Goal: Task Accomplishment & Management: Complete application form

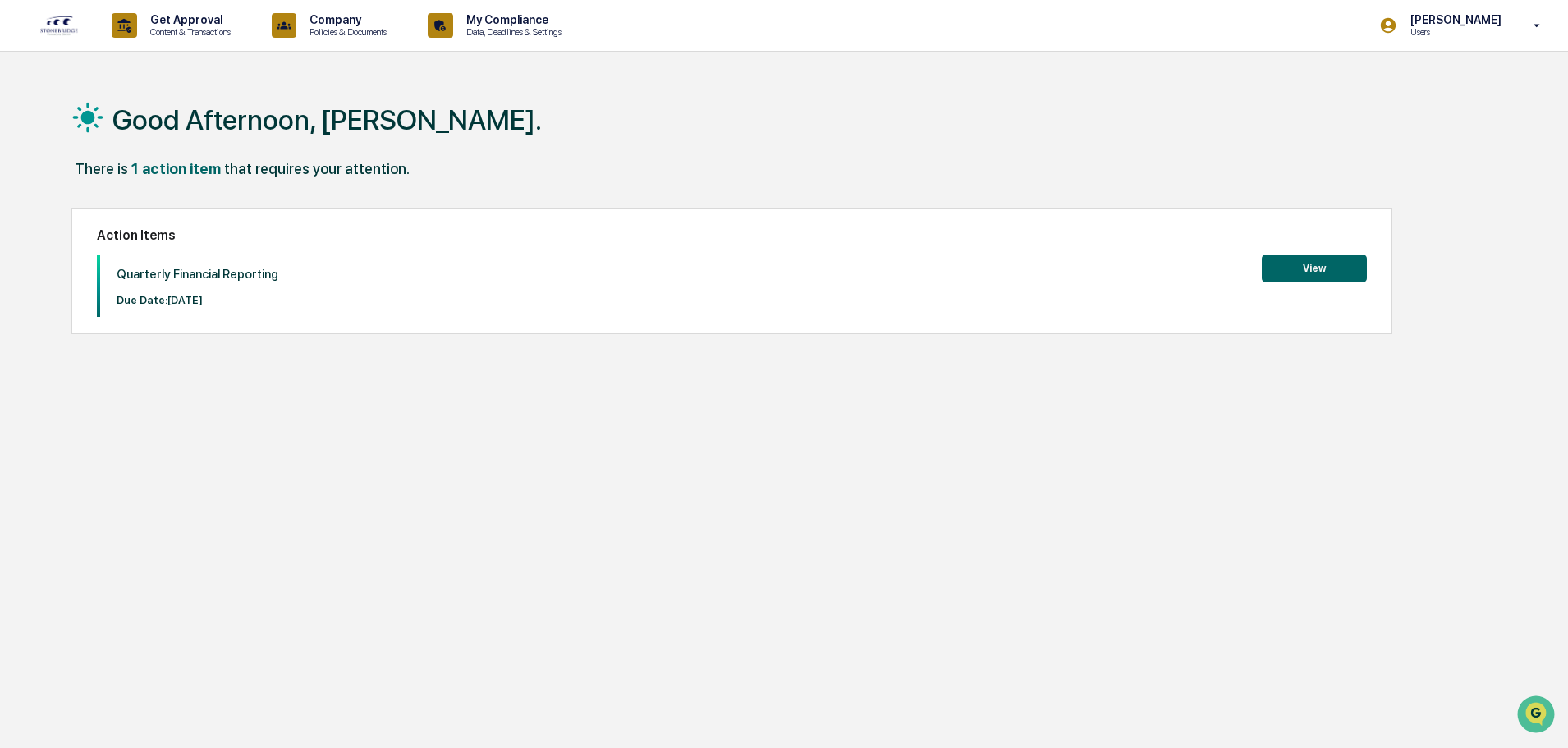
click at [1292, 272] on button "View" at bounding box center [1315, 268] width 105 height 28
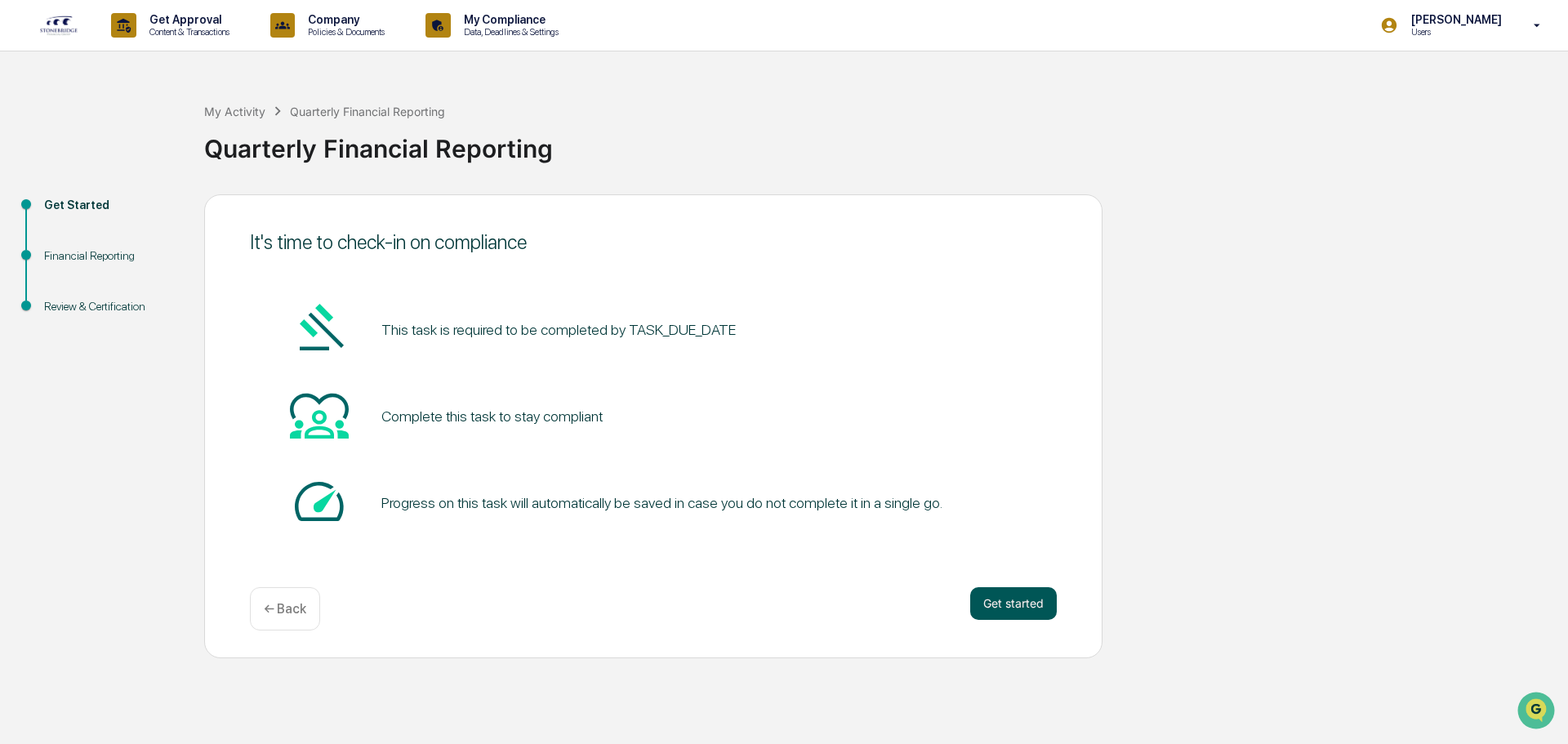
click at [1043, 601] on button "Get started" at bounding box center [1013, 603] width 86 height 33
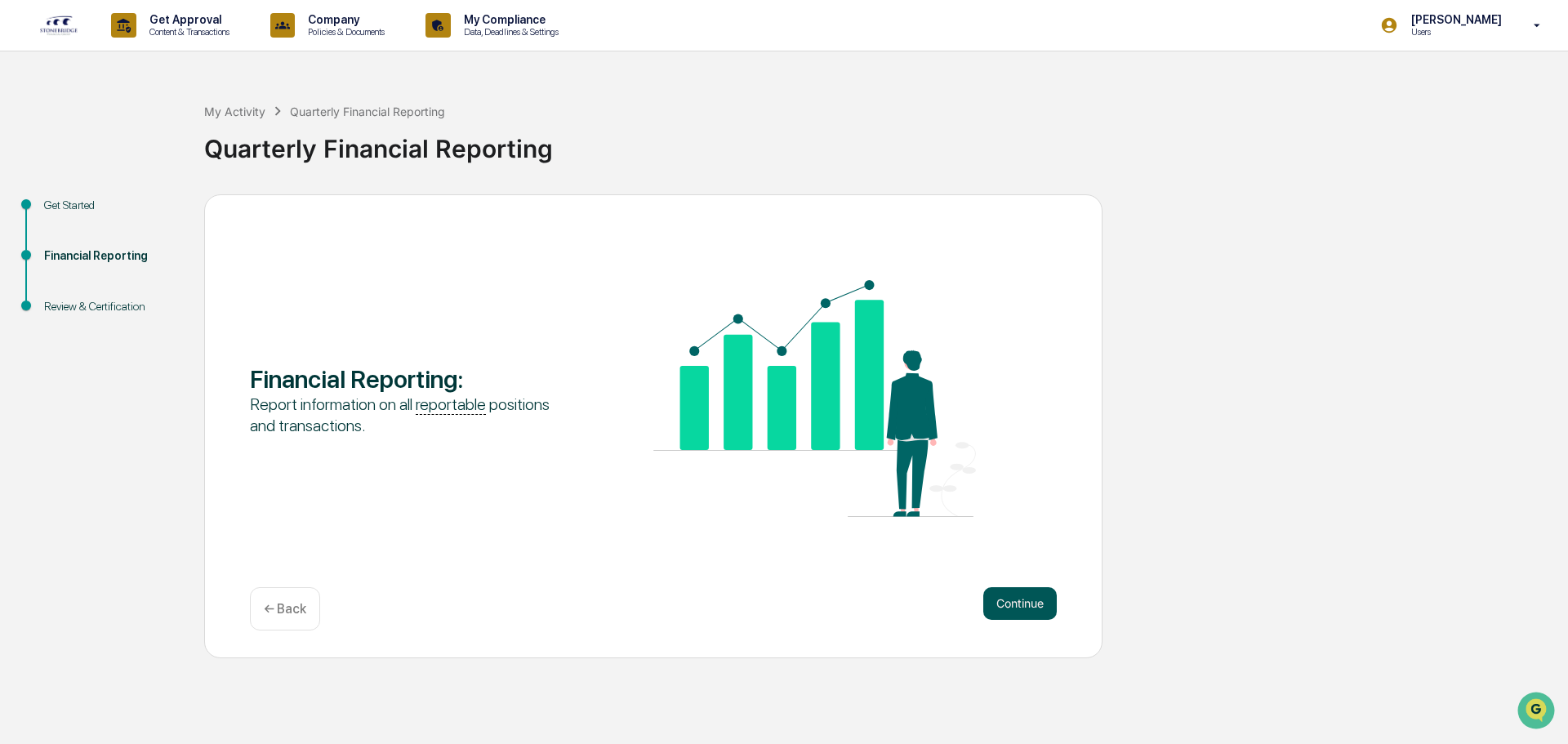
click at [1023, 608] on button "Continue" at bounding box center [1020, 603] width 73 height 33
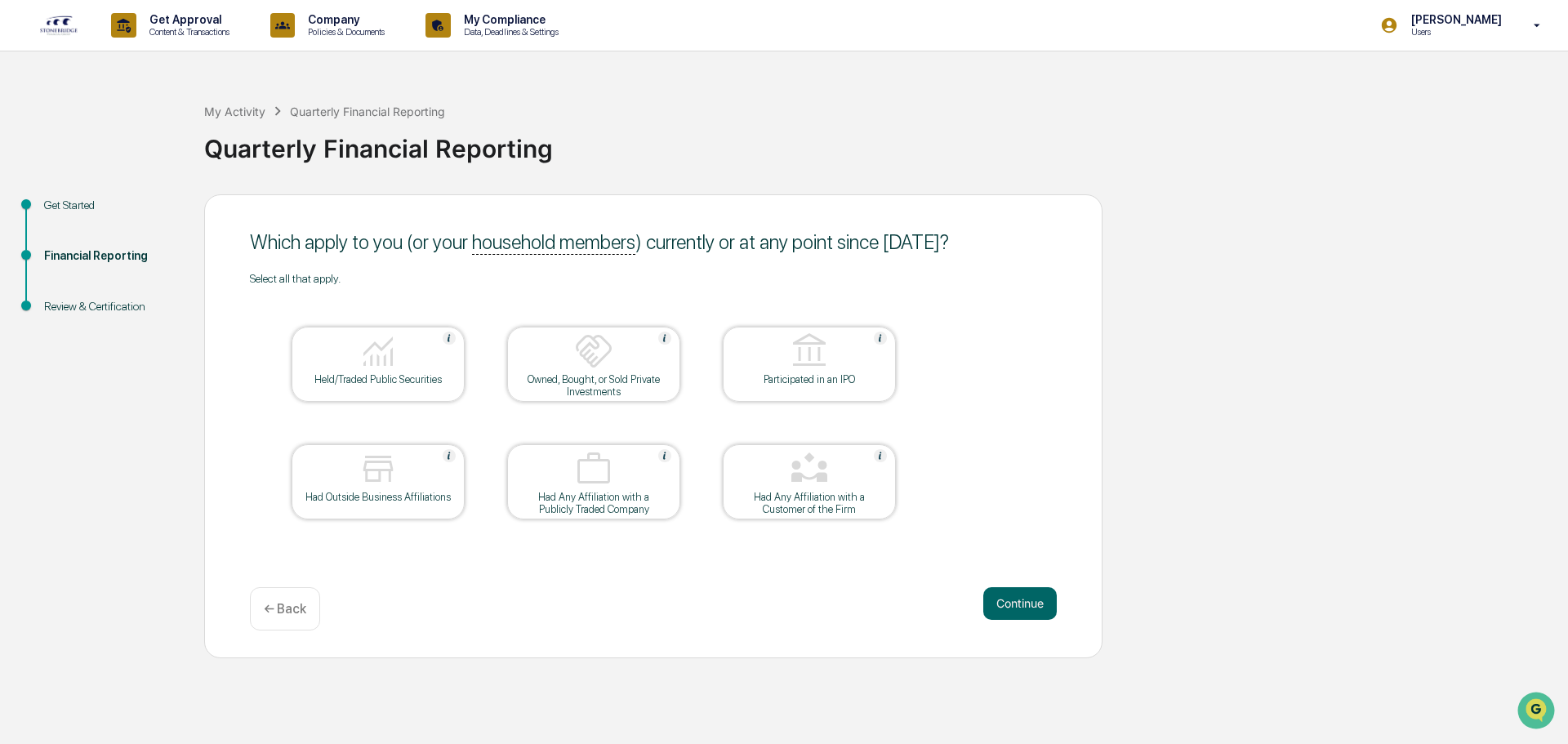
click at [380, 373] on div "Held/Traded Public Securities" at bounding box center [377, 379] width 147 height 12
click at [395, 482] on img at bounding box center [378, 469] width 39 height 39
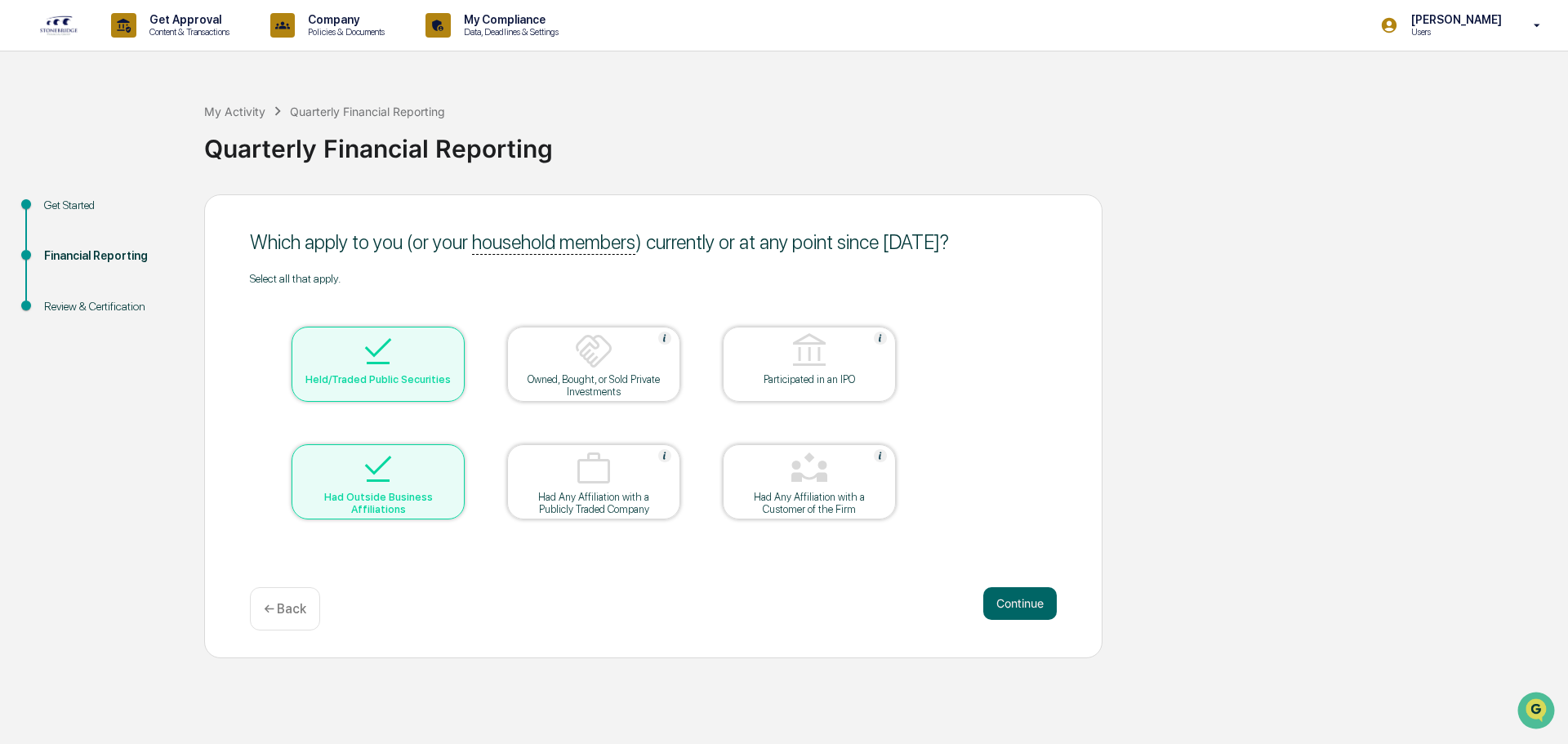
drag, startPoint x: 529, startPoint y: 379, endPoint x: 494, endPoint y: 431, distance: 62.7
click at [494, 431] on table "Held/Traded Public Securities Owned, Bought, or Sold Private Investments Partic…" at bounding box center [594, 423] width 688 height 276
click at [1021, 603] on button "Continue" at bounding box center [1020, 603] width 73 height 33
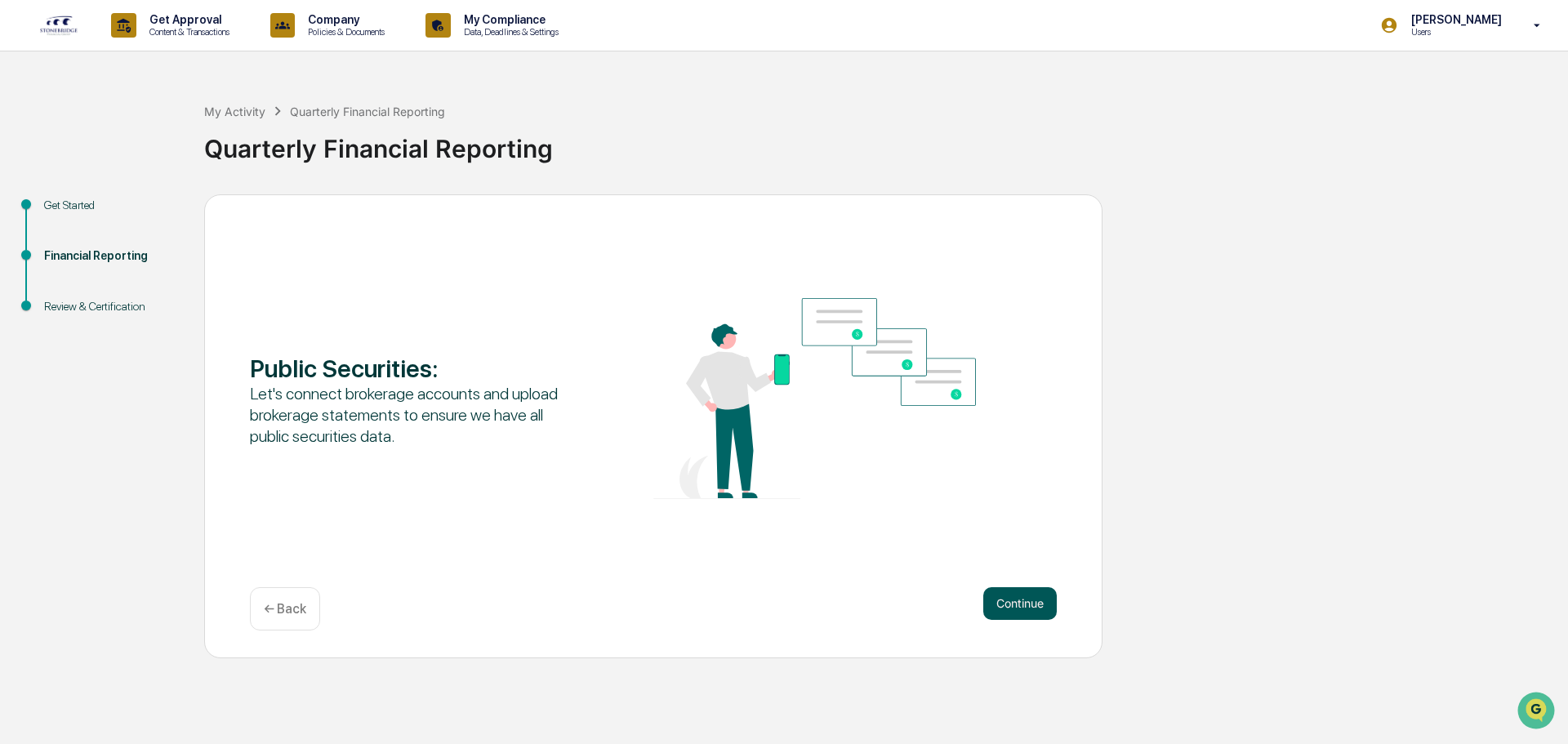
click at [1019, 598] on button "Continue" at bounding box center [1020, 603] width 73 height 33
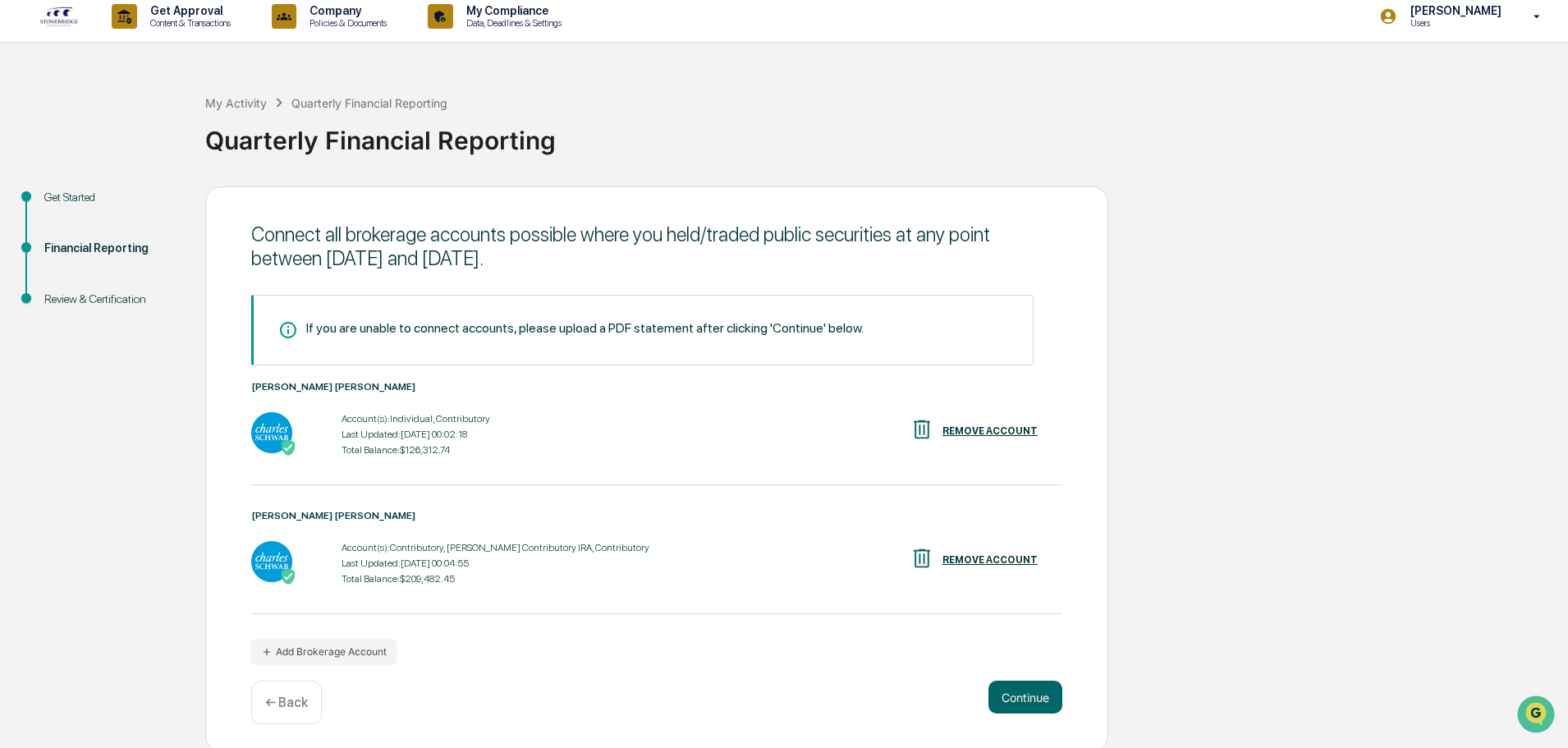
scroll to position [13, 0]
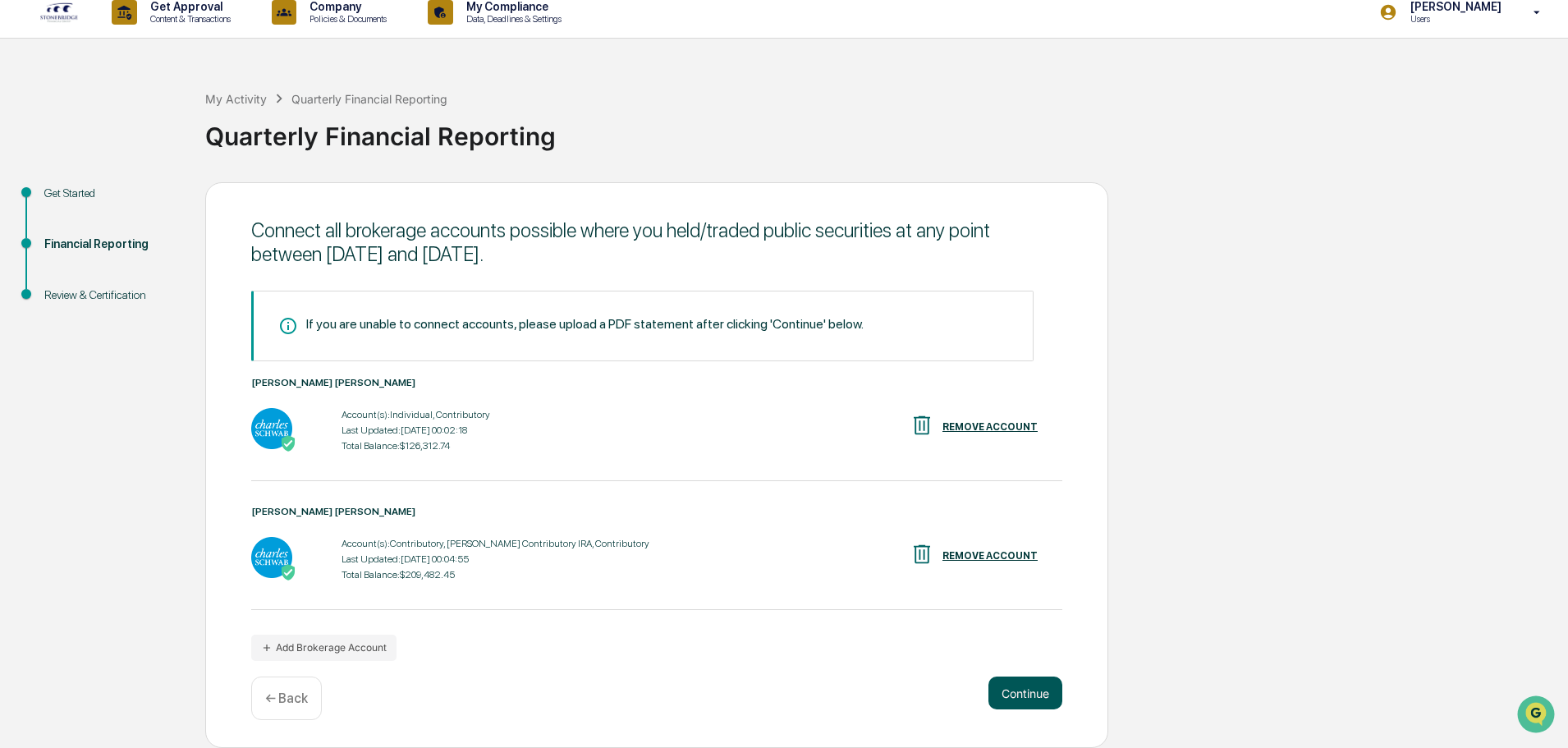
click at [1031, 693] on button "Continue" at bounding box center [1026, 692] width 73 height 33
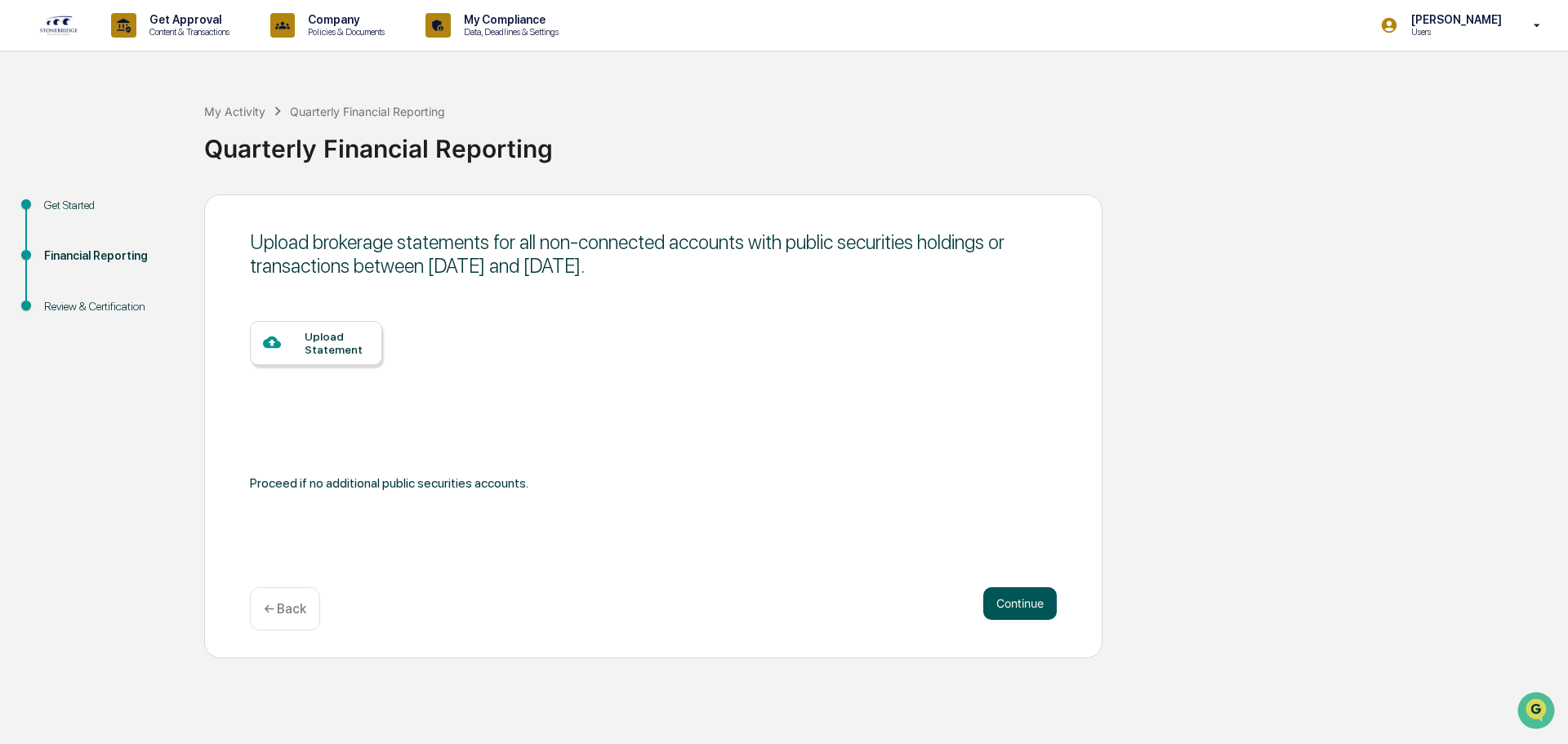
click at [1032, 601] on button "Continue" at bounding box center [1020, 603] width 73 height 33
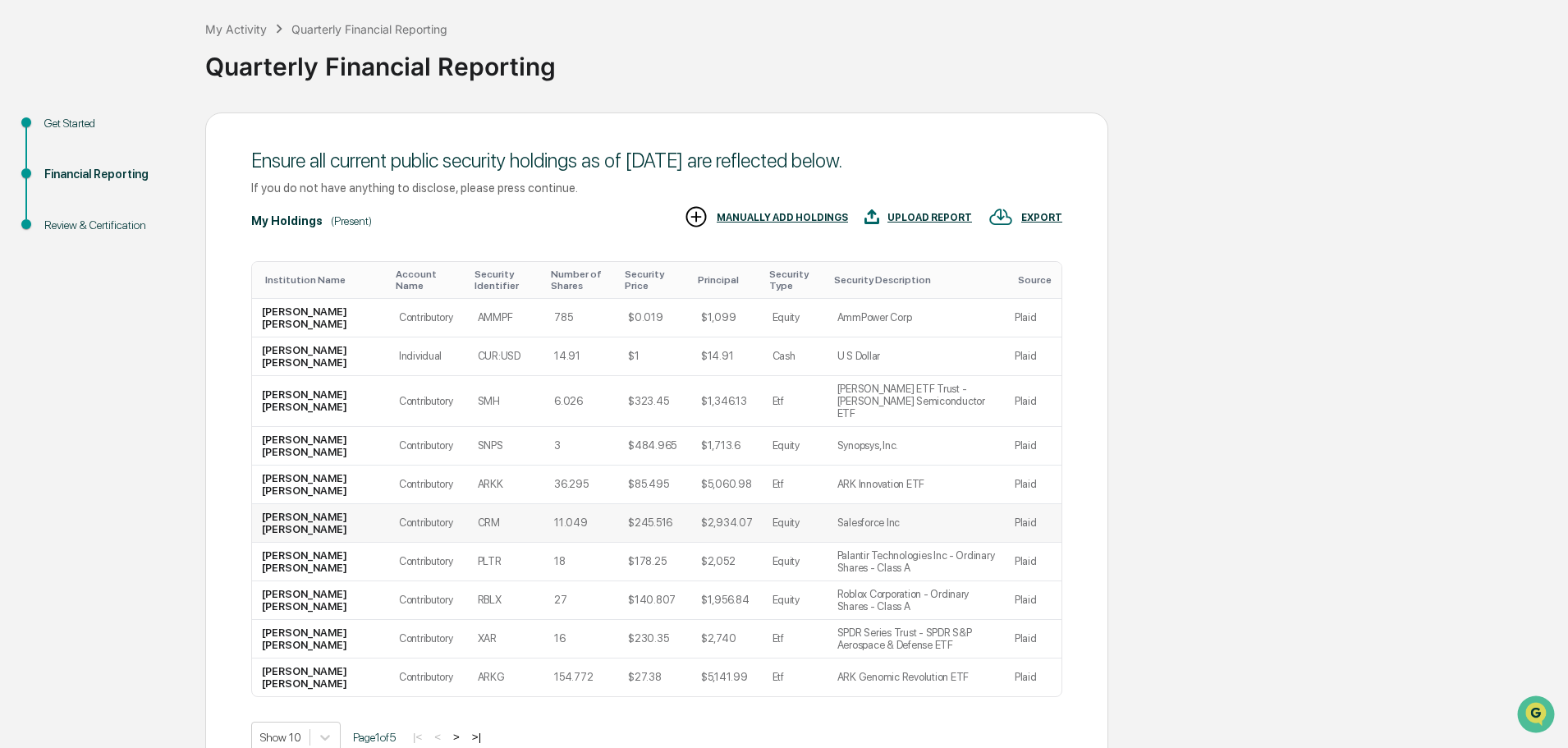
scroll to position [163, 0]
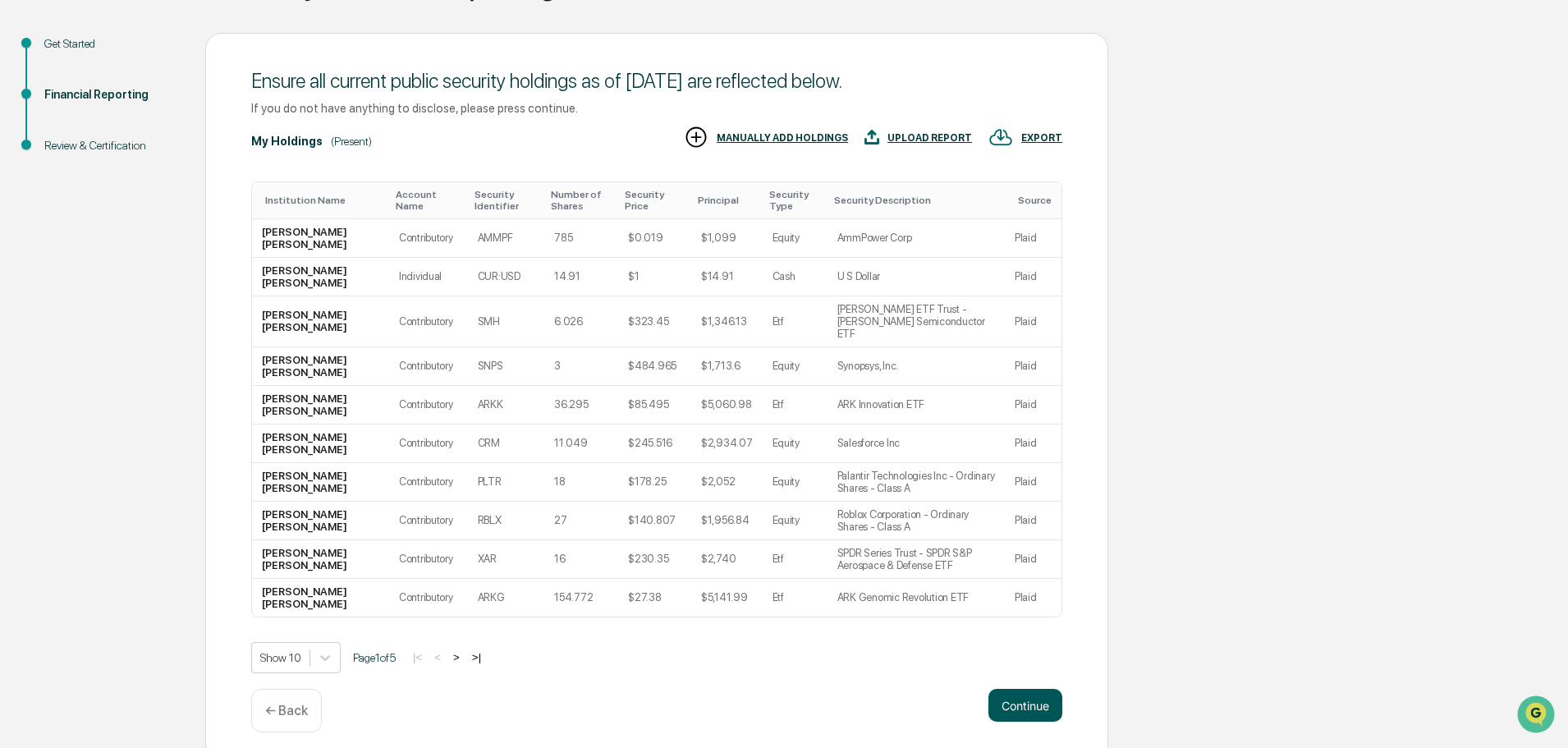
click at [1019, 690] on button "Continue" at bounding box center [1026, 706] width 73 height 33
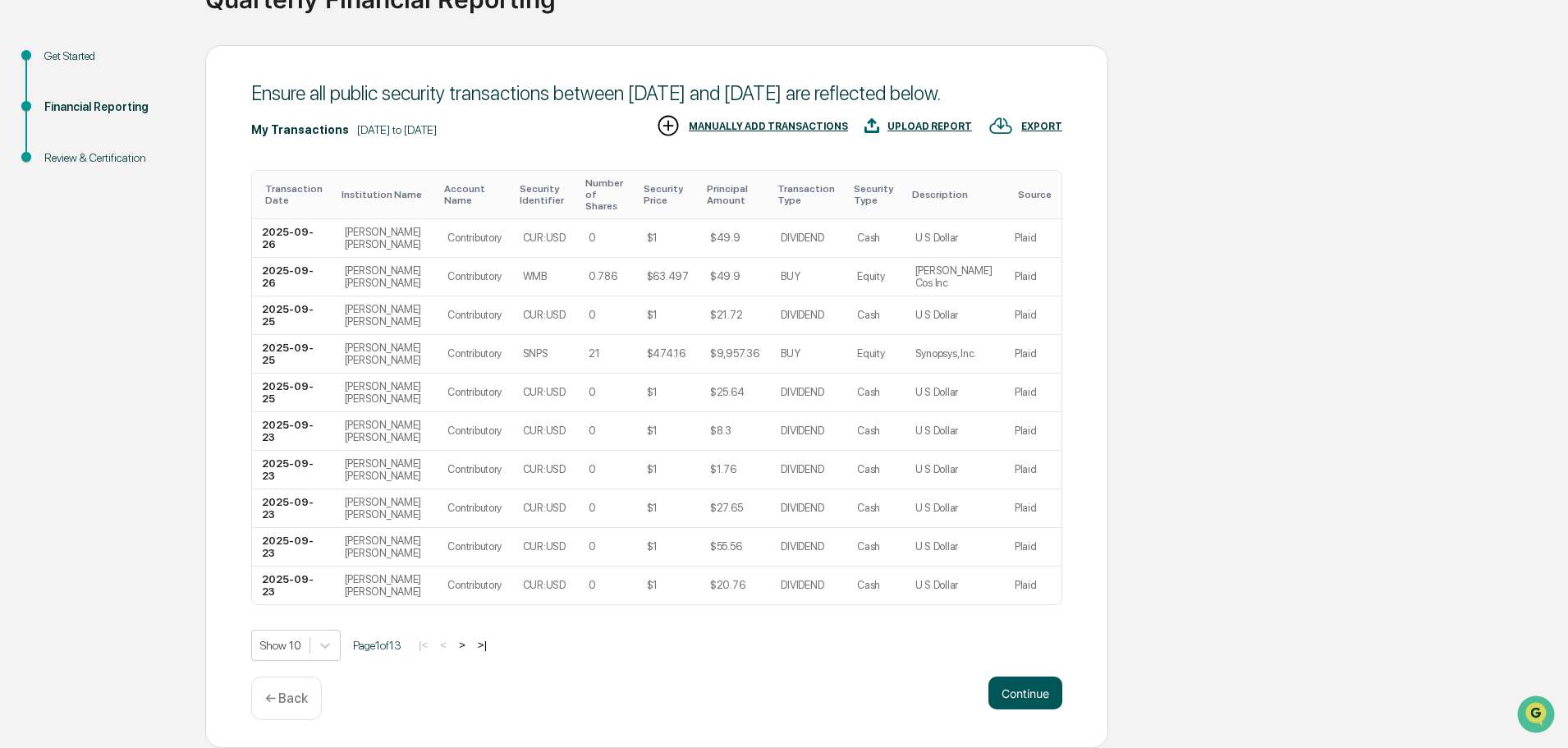
click at [1011, 688] on button "Continue" at bounding box center [1026, 692] width 73 height 33
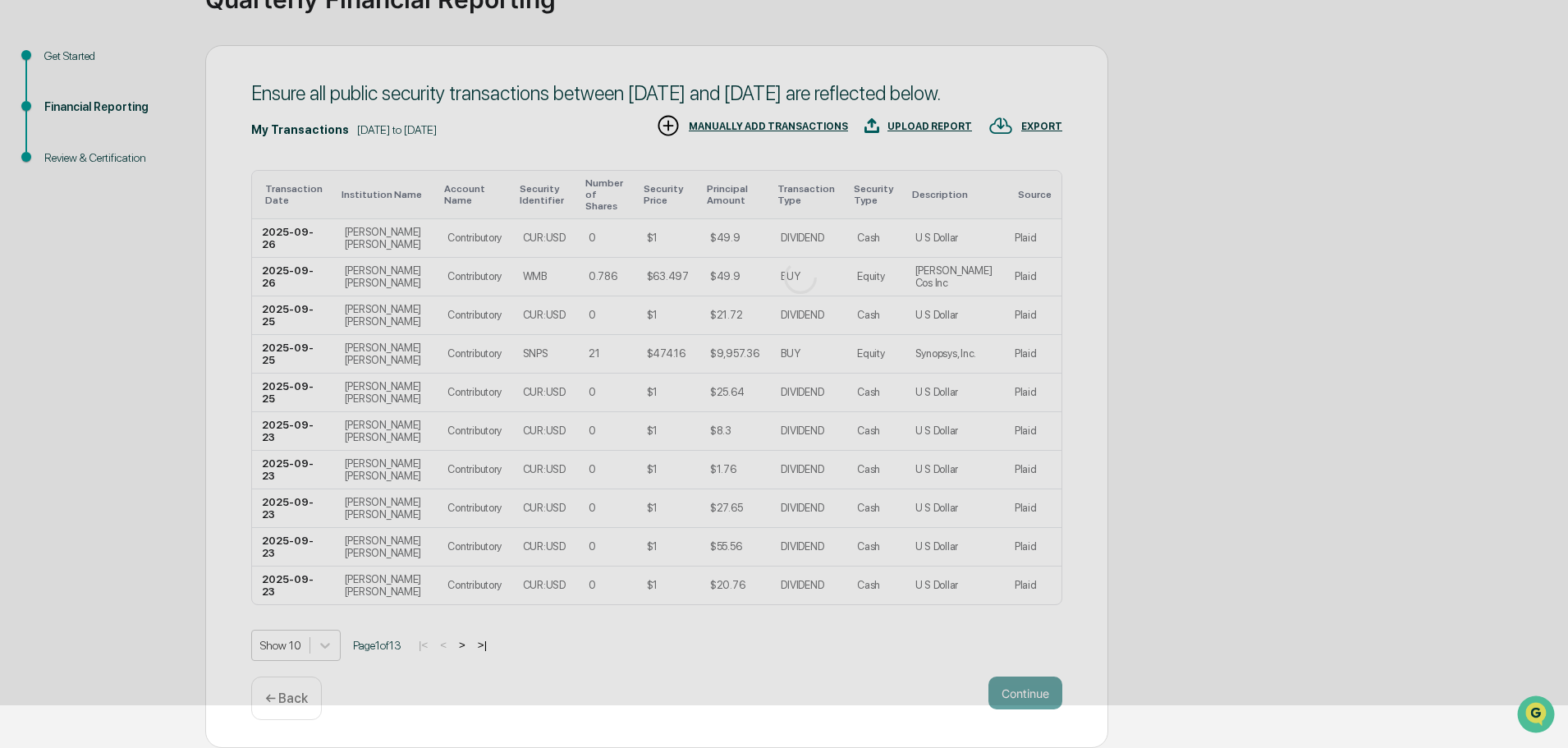
scroll to position [0, 0]
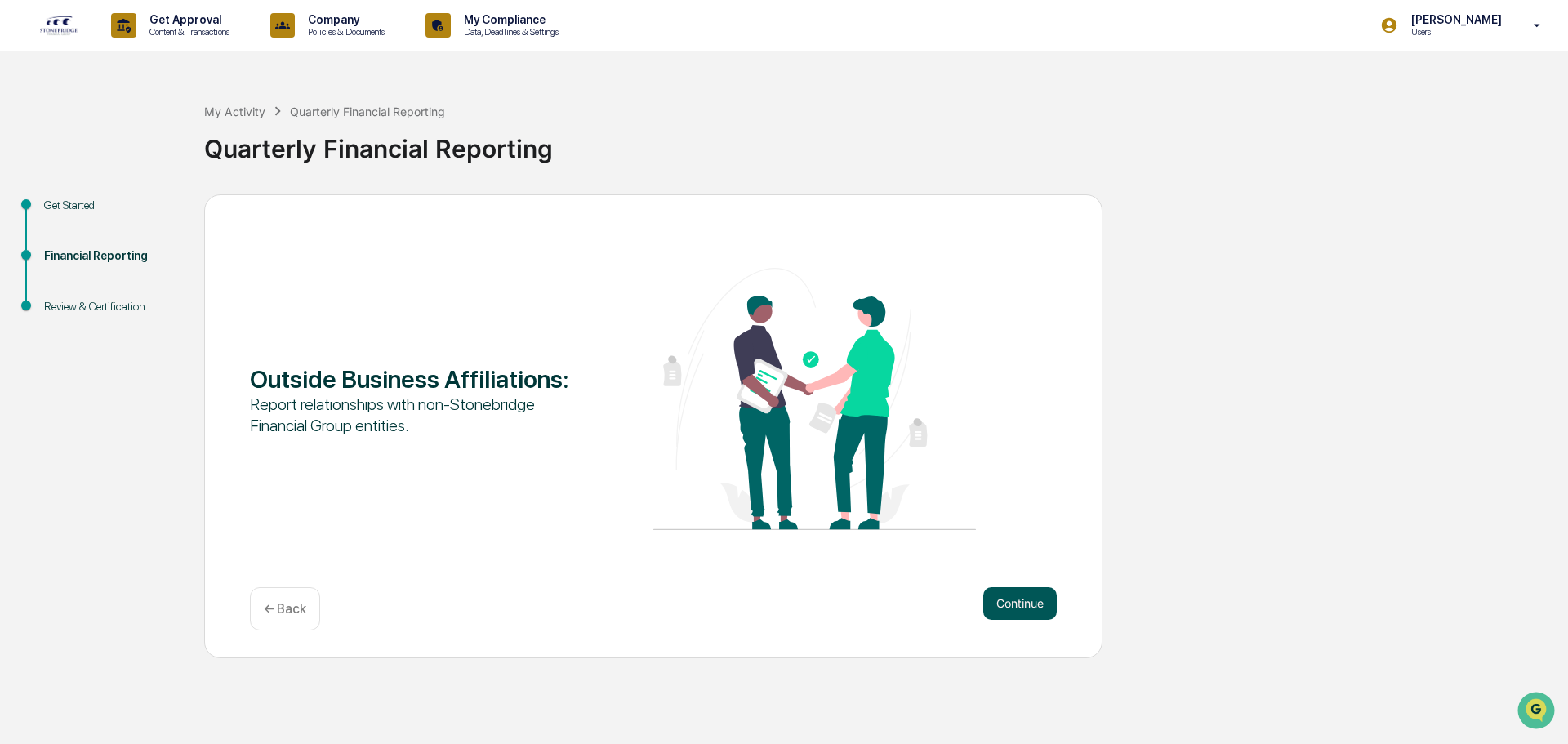
click at [1032, 603] on button "Continue" at bounding box center [1020, 603] width 73 height 33
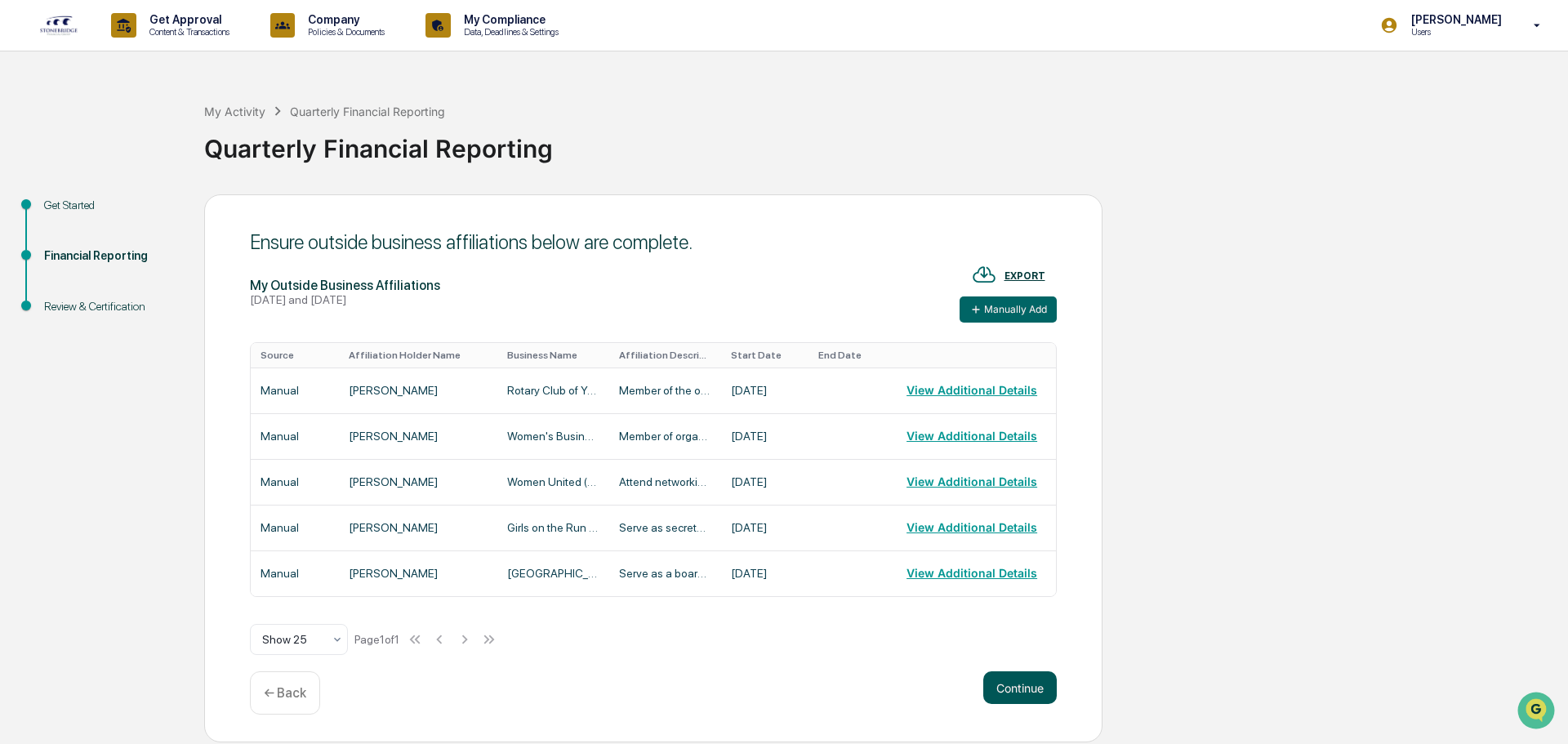
click at [1029, 682] on button "Continue" at bounding box center [1020, 688] width 73 height 33
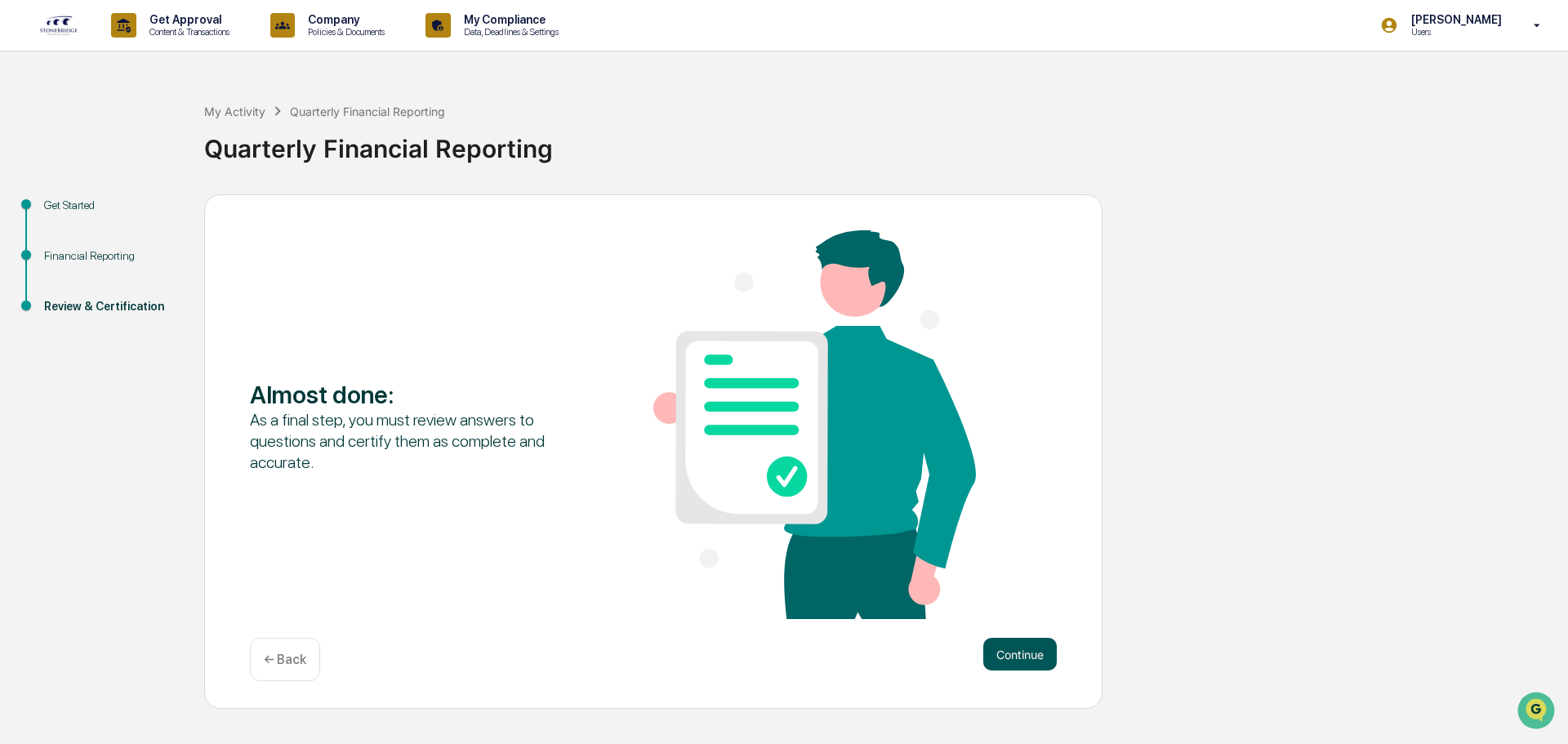
click at [1029, 654] on button "Continue" at bounding box center [1020, 654] width 73 height 33
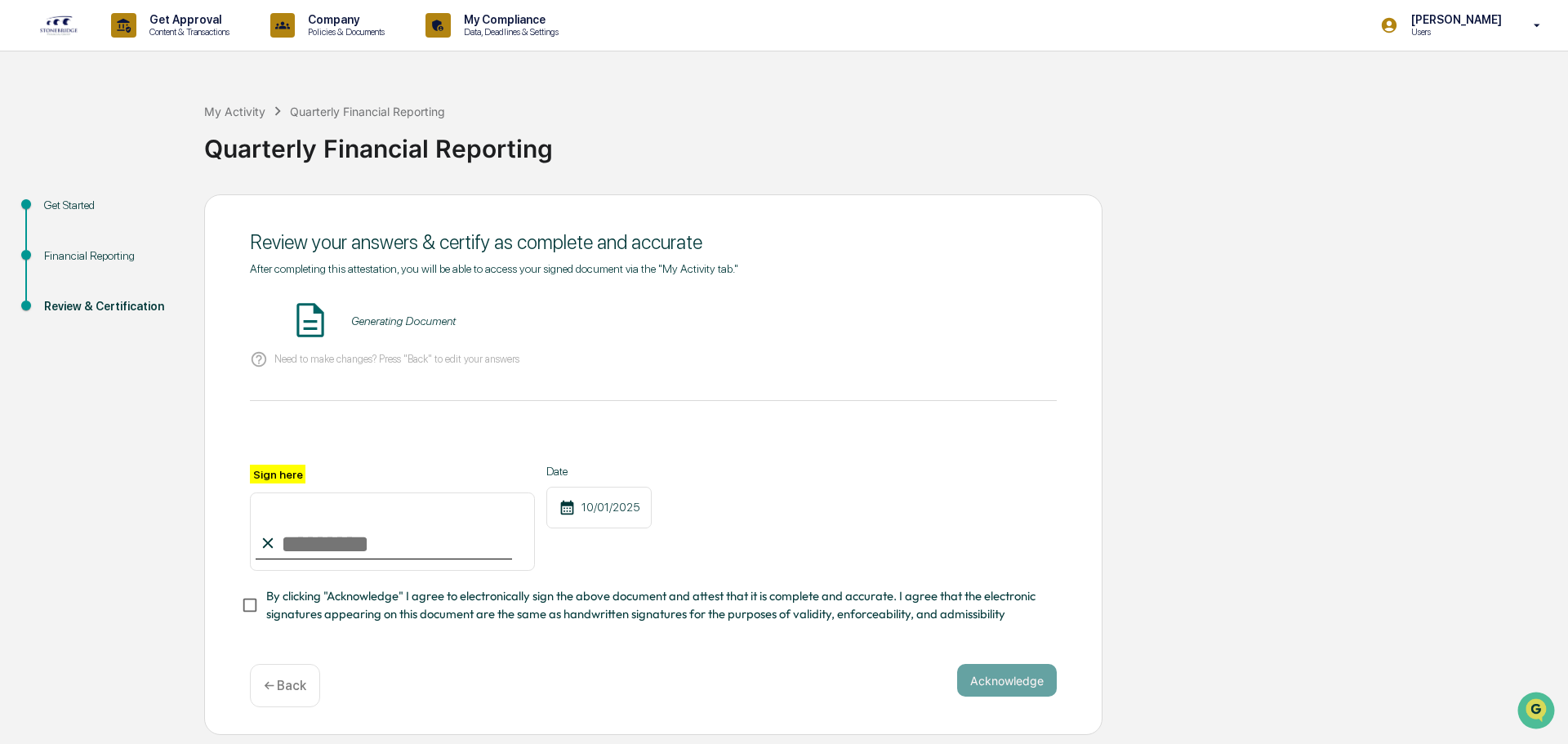
click at [318, 560] on input "Sign here" at bounding box center [392, 532] width 285 height 79
click at [275, 475] on label "Sign here" at bounding box center [277, 474] width 55 height 19
click at [275, 493] on input "Sign here" at bounding box center [392, 532] width 285 height 79
type input "**********"
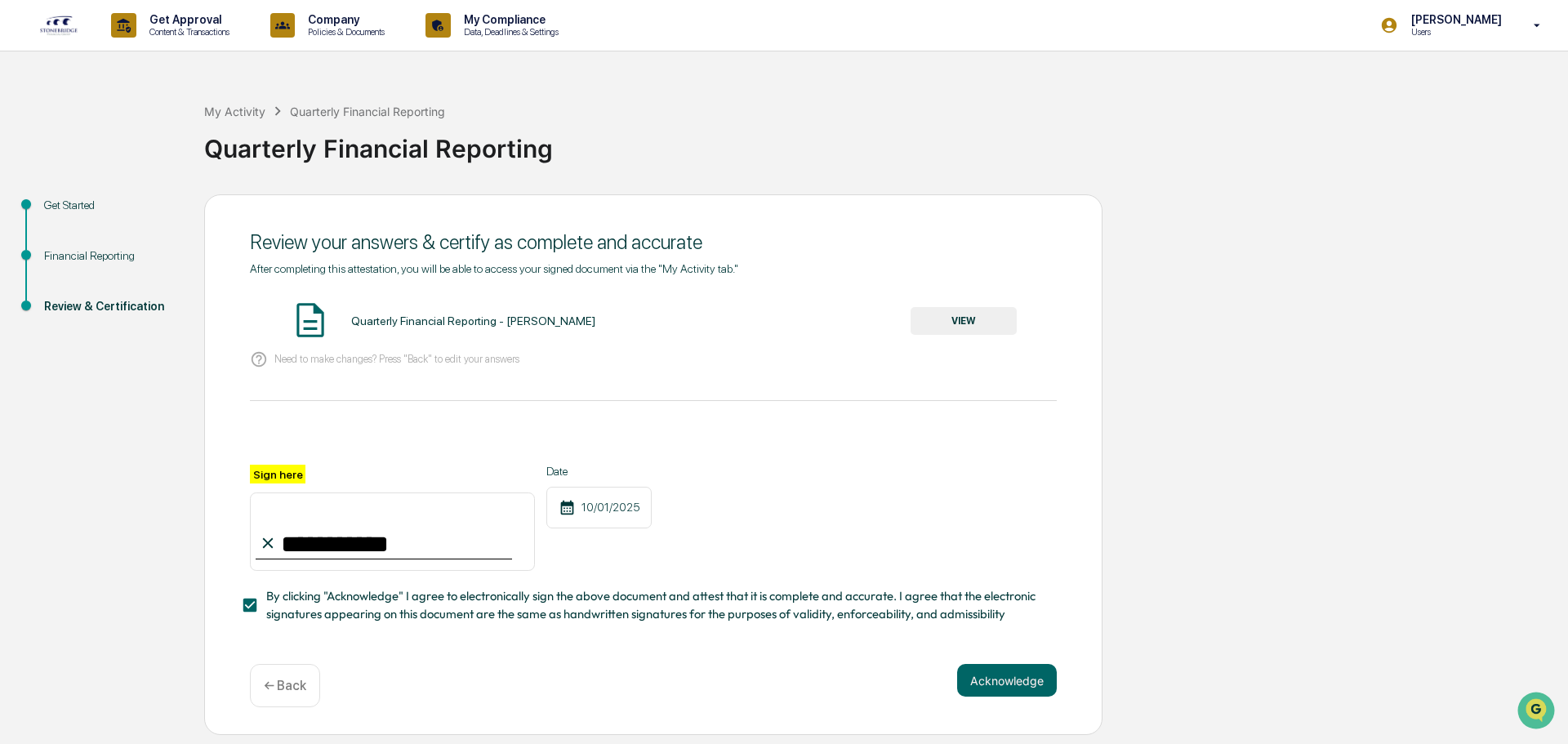
drag, startPoint x: 1028, startPoint y: 679, endPoint x: 992, endPoint y: 529, distance: 154.3
click at [1026, 679] on button "Acknowledge" at bounding box center [1007, 680] width 99 height 33
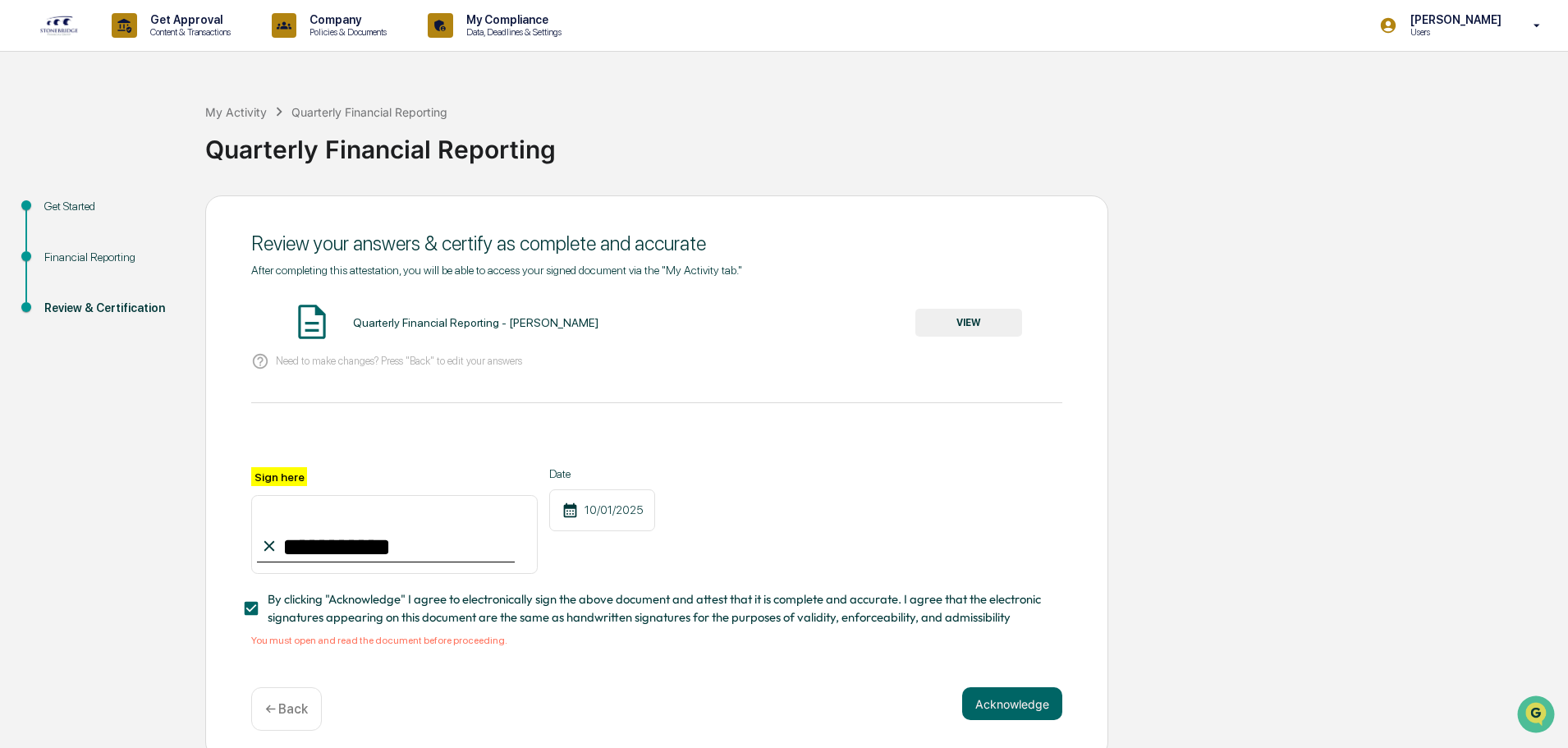
click at [337, 619] on span "By clicking "Acknowledge" I agree to electronically sign the above document and…" at bounding box center [658, 609] width 782 height 37
click at [471, 326] on div "Quarterly Financial Reporting - [PERSON_NAME]" at bounding box center [476, 323] width 246 height 13
click at [1022, 314] on button "VIEW" at bounding box center [968, 323] width 106 height 28
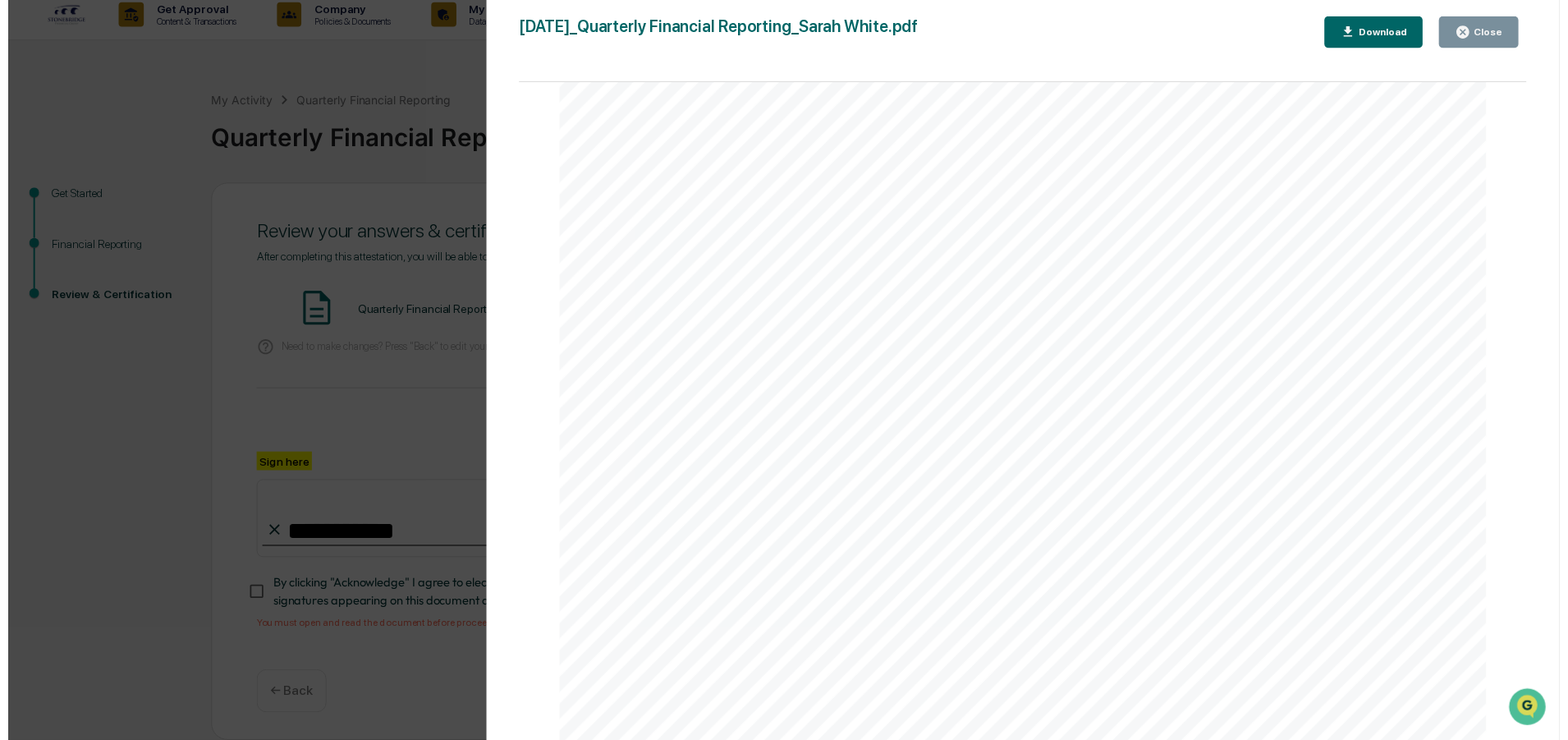
scroll to position [10270, 0]
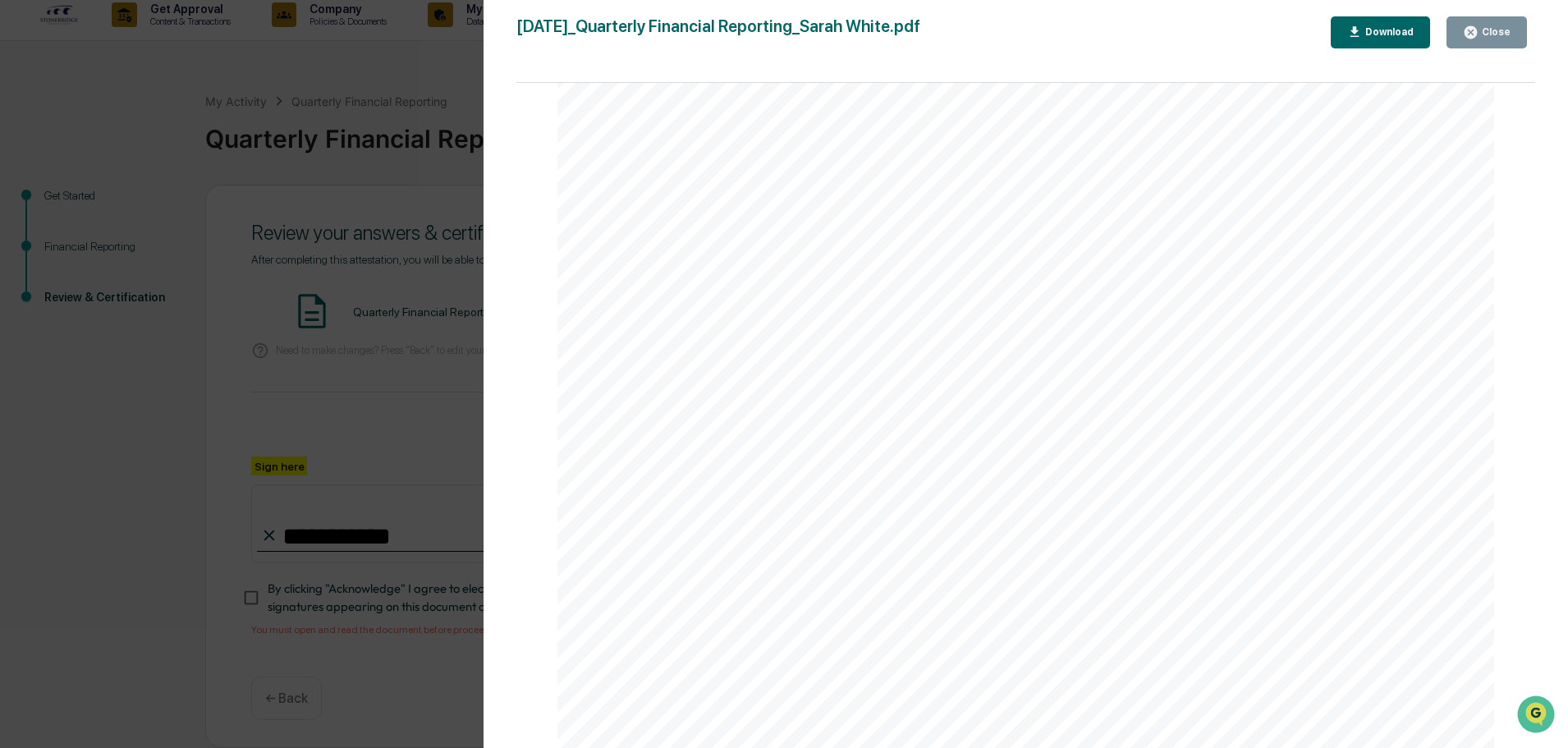
click at [1466, 33] on icon "button" at bounding box center [1471, 32] width 16 height 16
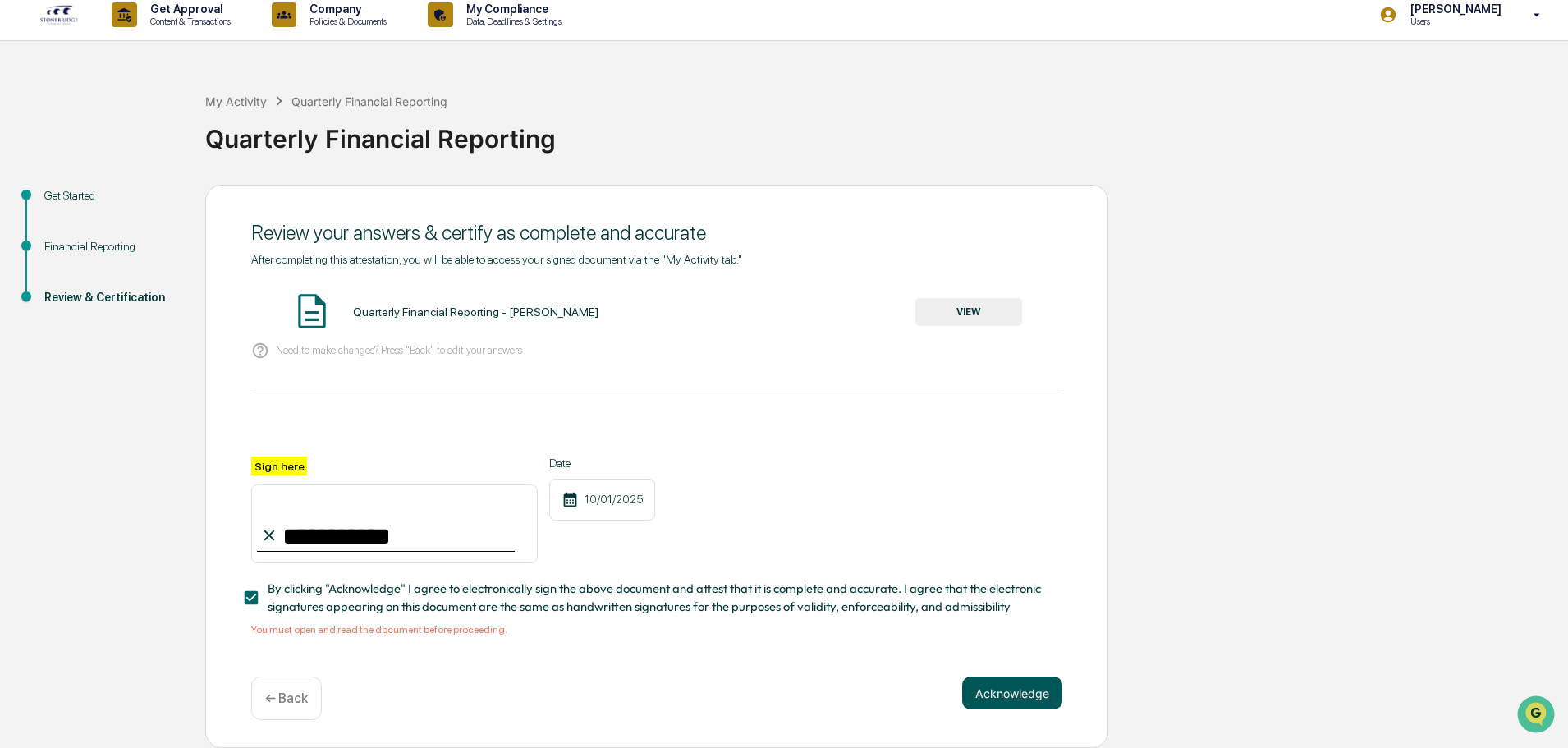
click at [1042, 695] on button "Acknowledge" at bounding box center [1012, 692] width 100 height 33
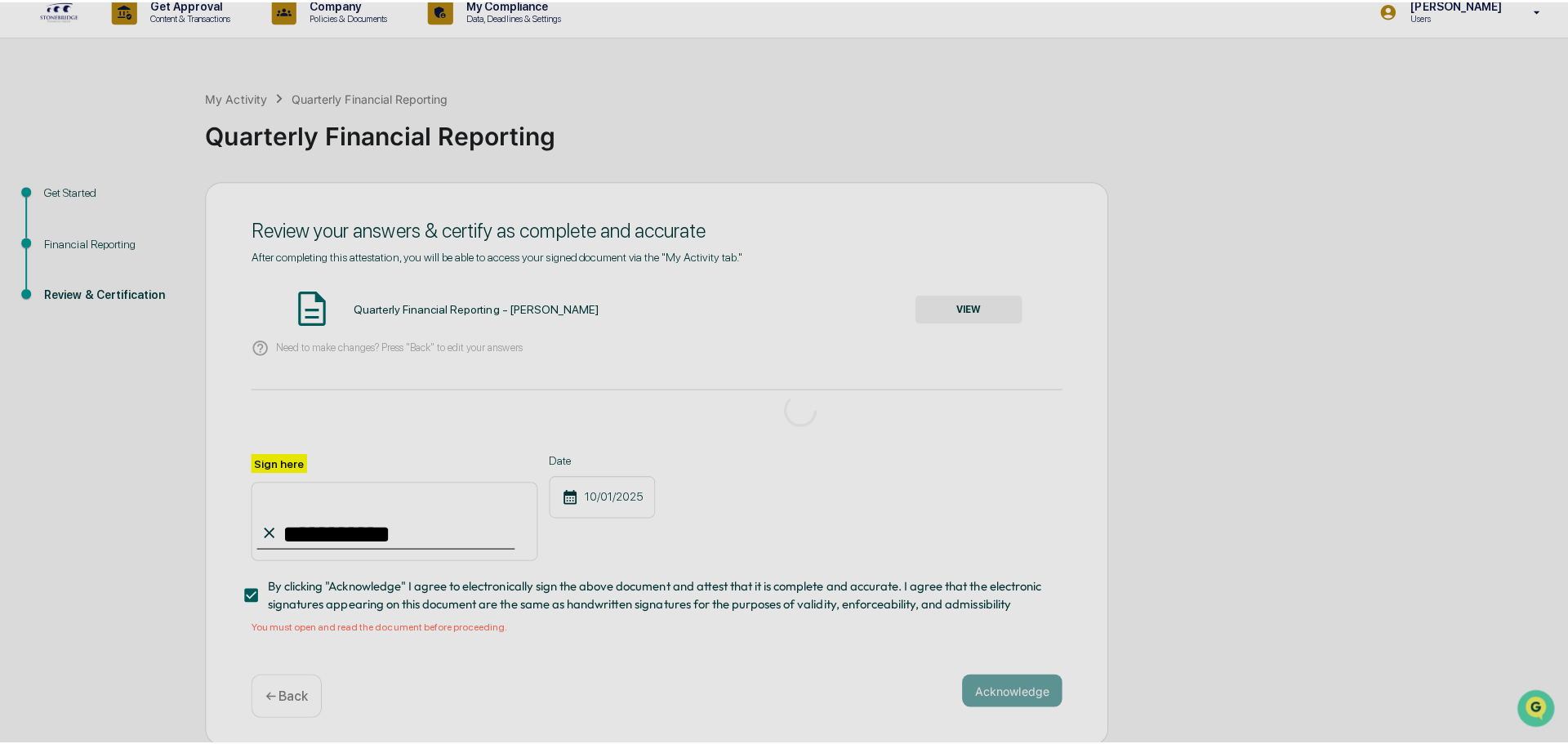
scroll to position [0, 0]
